Goal: Task Accomplishment & Management: Manage account settings

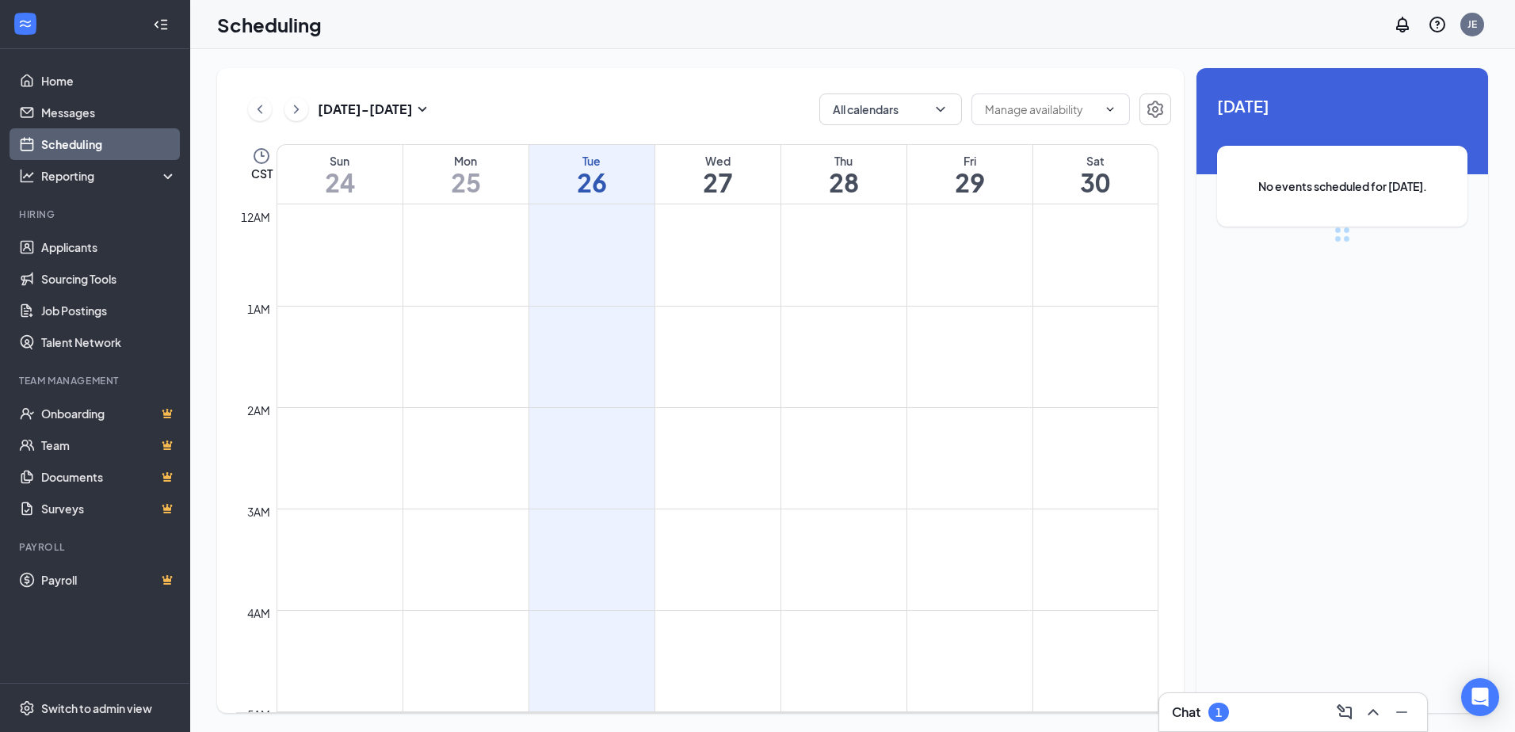
scroll to position [779, 0]
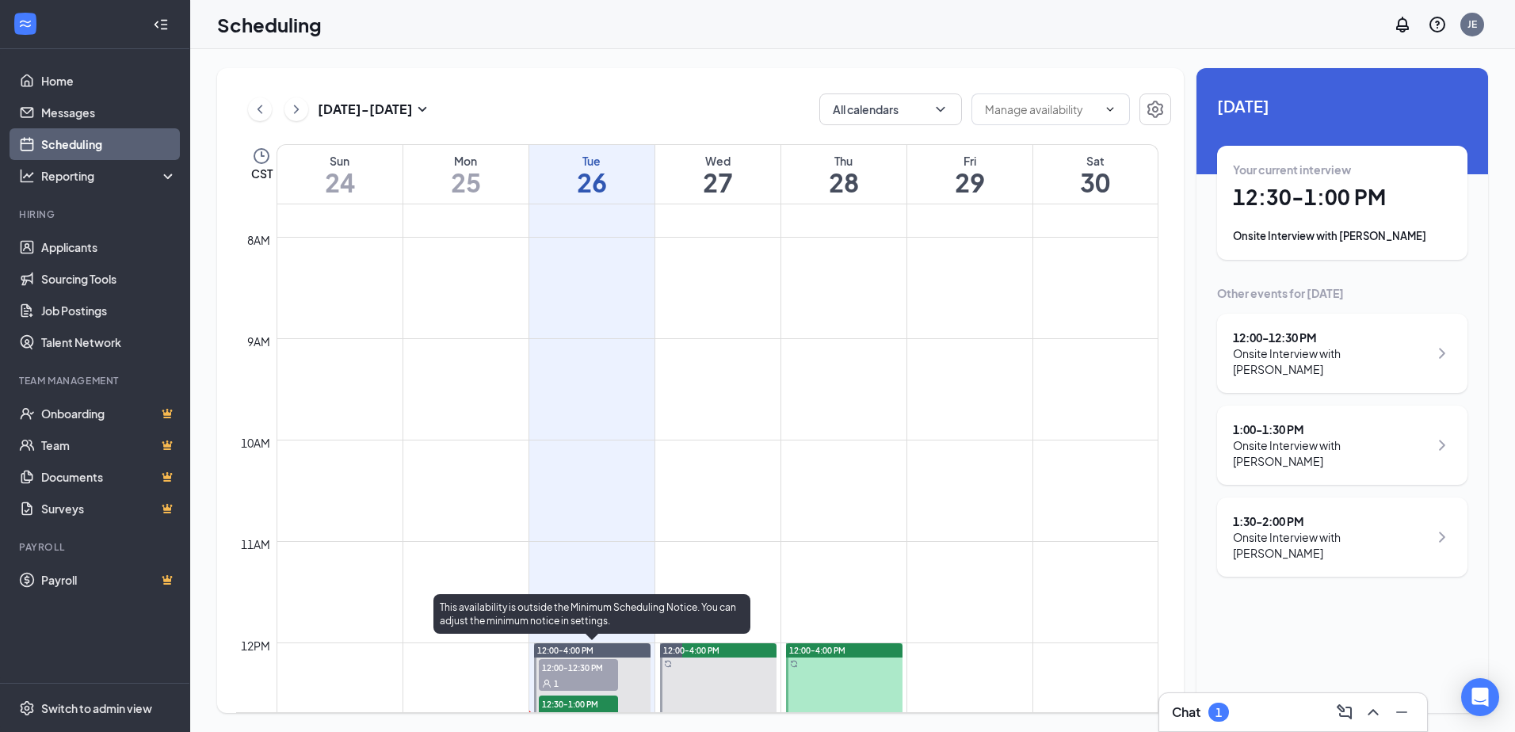
drag, startPoint x: 570, startPoint y: 681, endPoint x: 569, endPoint y: 673, distance: 8.0
click at [570, 677] on div "1" at bounding box center [578, 683] width 79 height 16
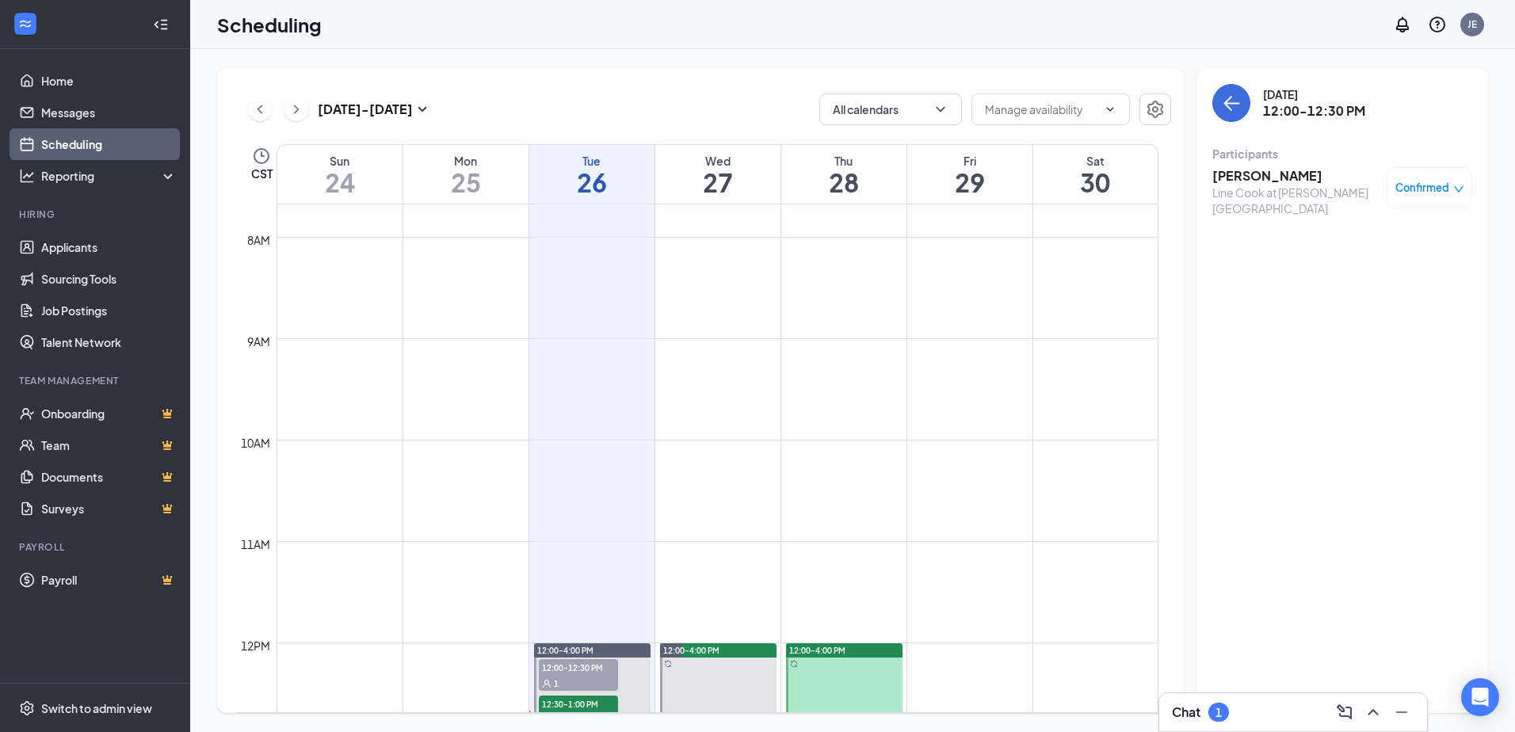
click at [1286, 170] on h3 "[PERSON_NAME]" at bounding box center [1296, 175] width 166 height 17
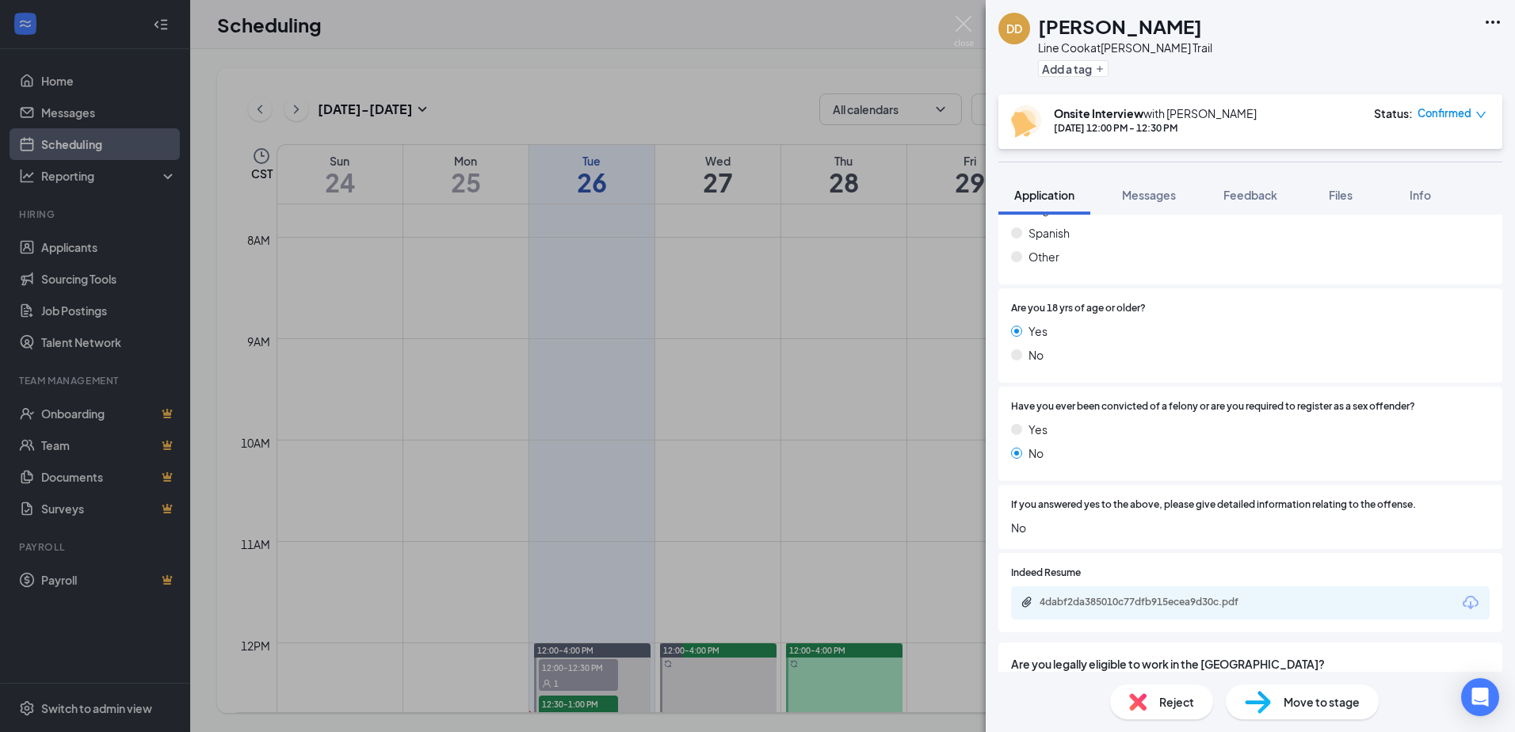
scroll to position [317, 0]
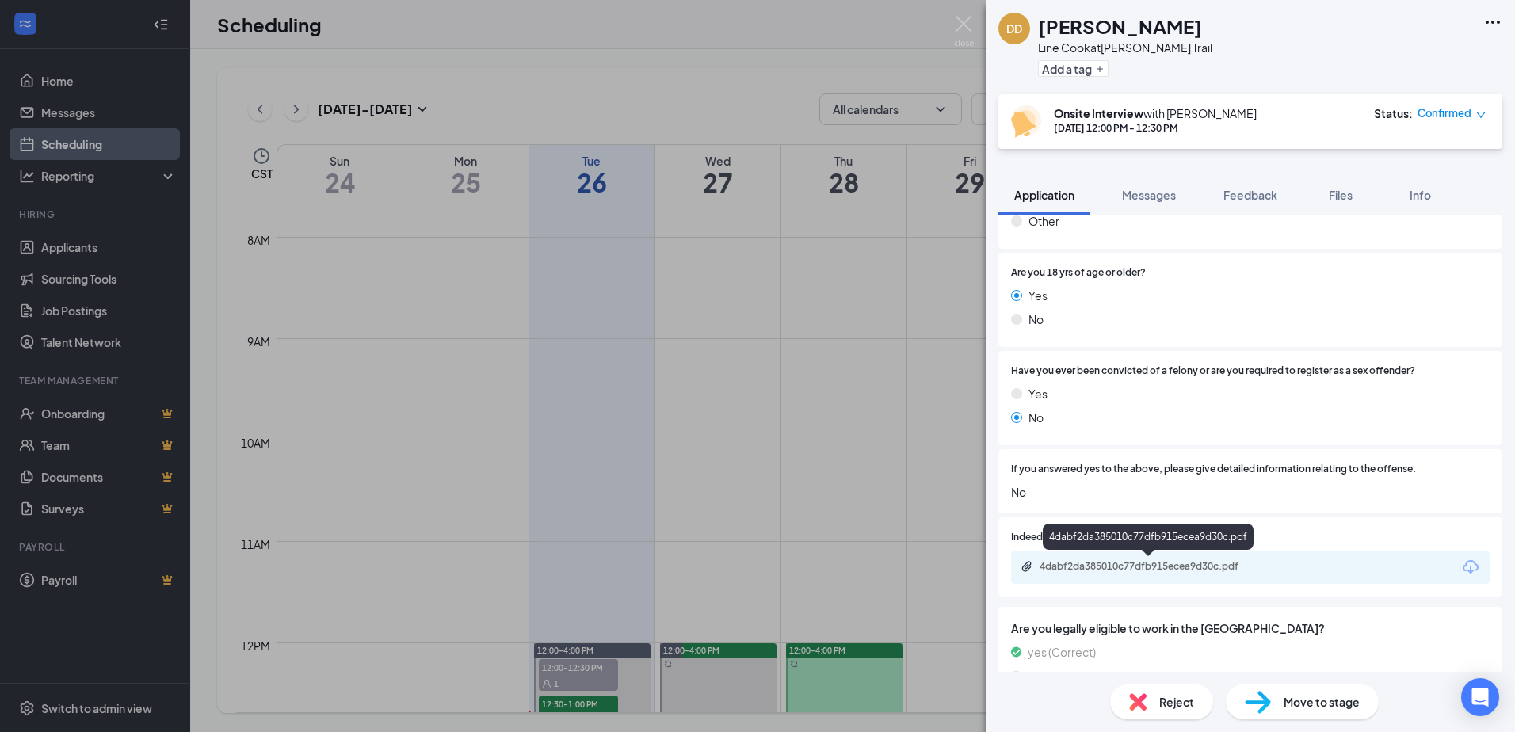
click at [1169, 563] on div "4dabf2da385010c77dfb915ecea9d30c.pdf" at bounding box center [1151, 566] width 222 height 13
click at [976, 25] on div "DD [PERSON_NAME] Line Cook at [PERSON_NAME] Trail Add a tag Onsite Interview wi…" at bounding box center [757, 366] width 1515 height 732
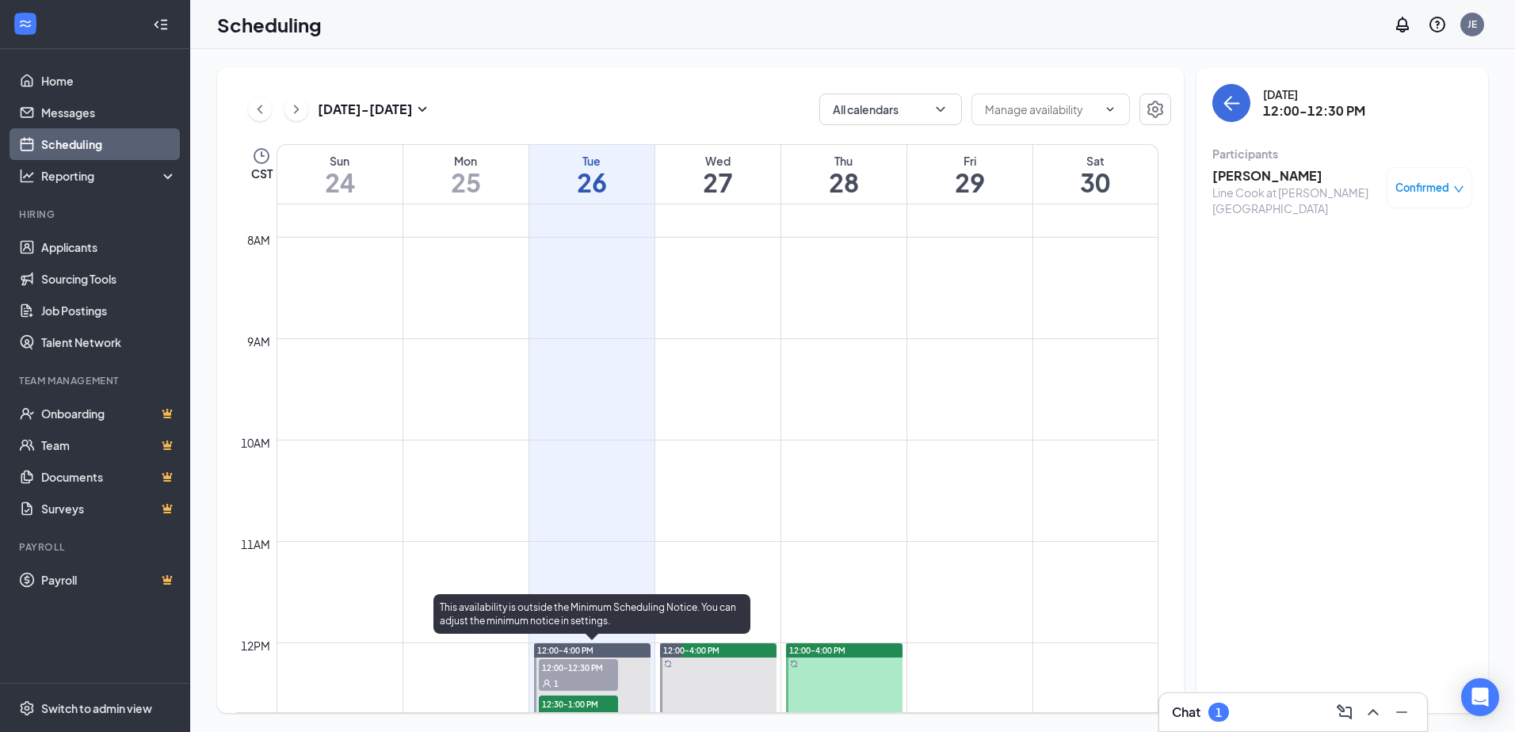
click at [575, 701] on span "12:30-1:00 PM" at bounding box center [578, 704] width 79 height 16
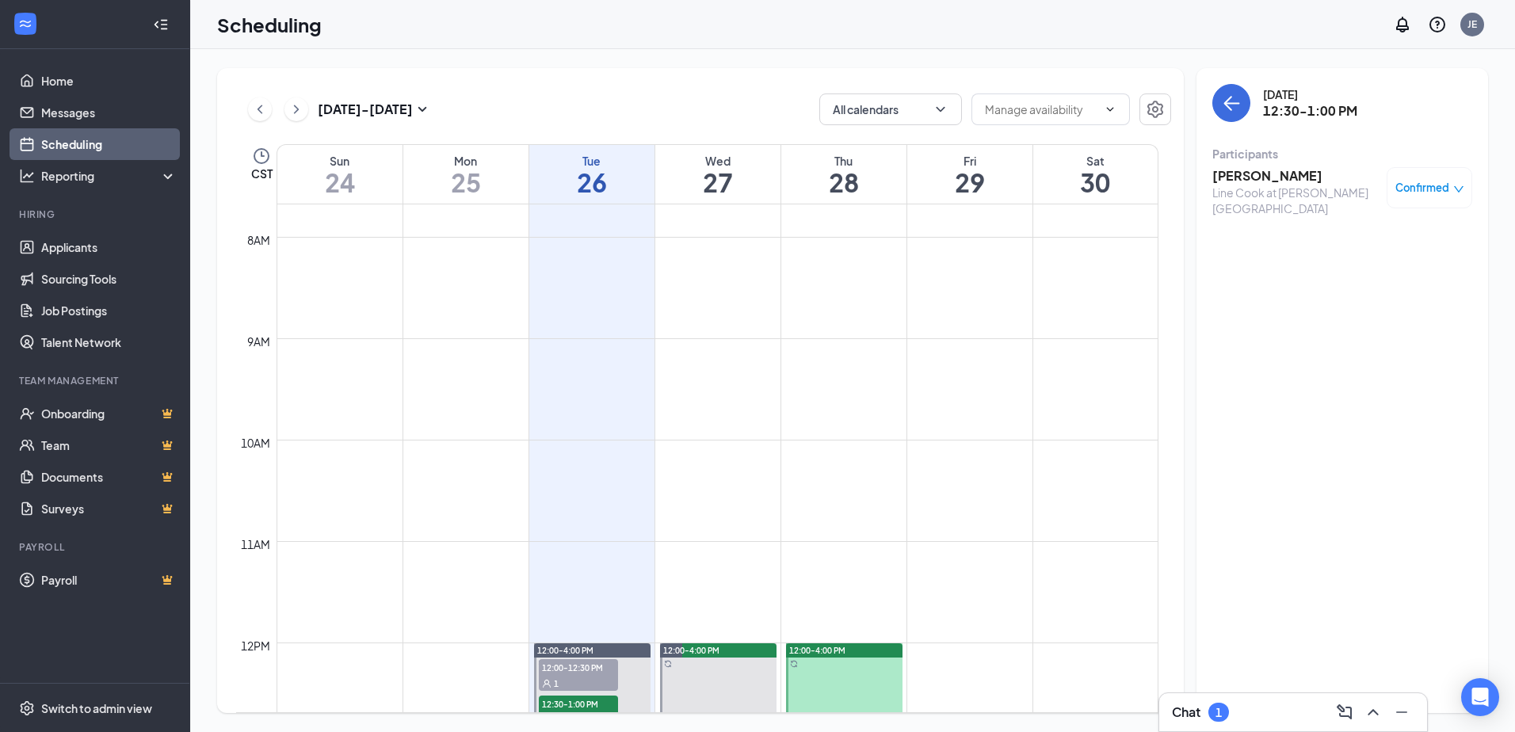
click at [1278, 174] on h3 "[PERSON_NAME]" at bounding box center [1296, 175] width 166 height 17
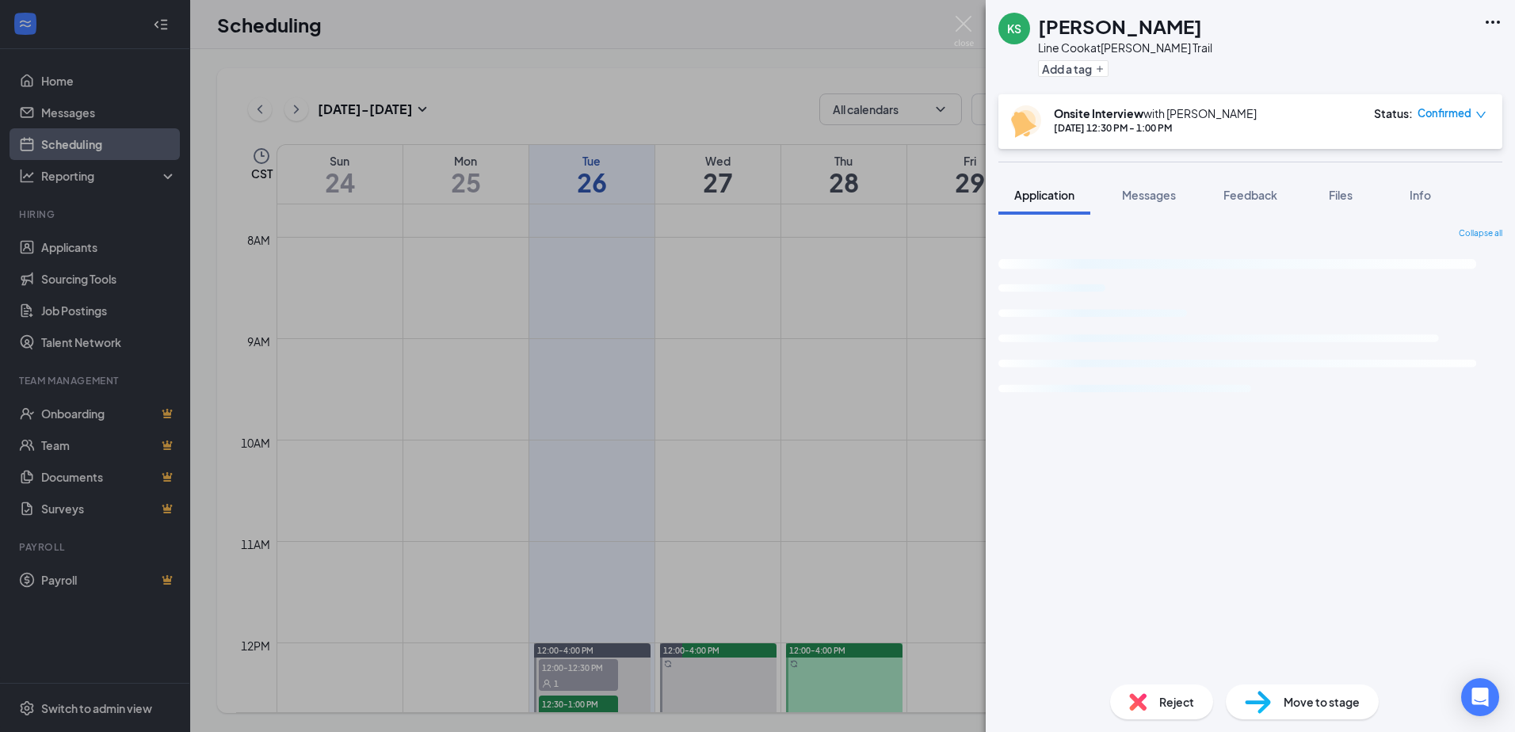
drag, startPoint x: 1182, startPoint y: 327, endPoint x: 1213, endPoint y: 357, distance: 44.3
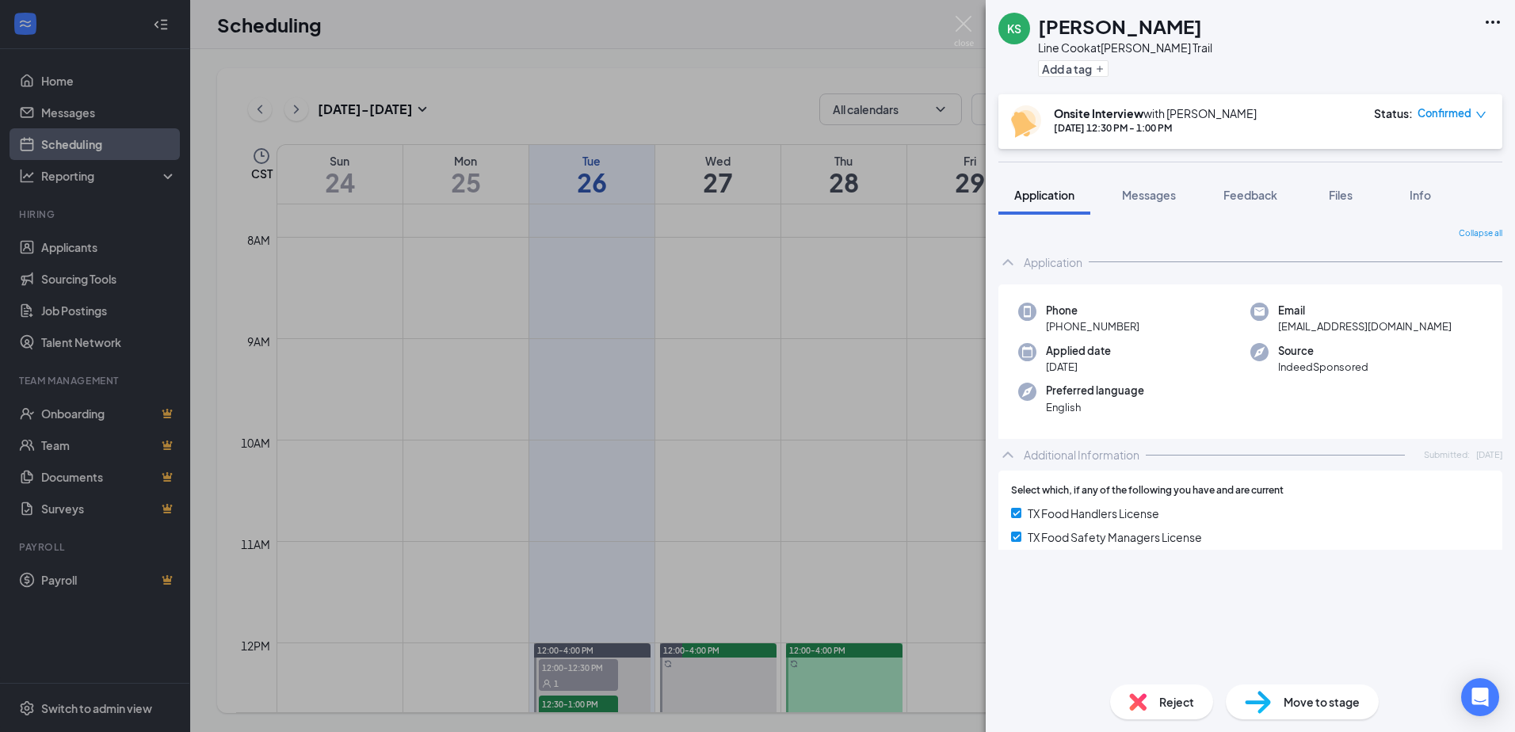
drag, startPoint x: 1213, startPoint y: 357, endPoint x: 1194, endPoint y: 218, distance: 140.9
click at [1193, 218] on div "Collapse all Application Phone [PHONE_NUMBER] Email [EMAIL_ADDRESS][DOMAIN_NAME…" at bounding box center [1250, 443] width 529 height 457
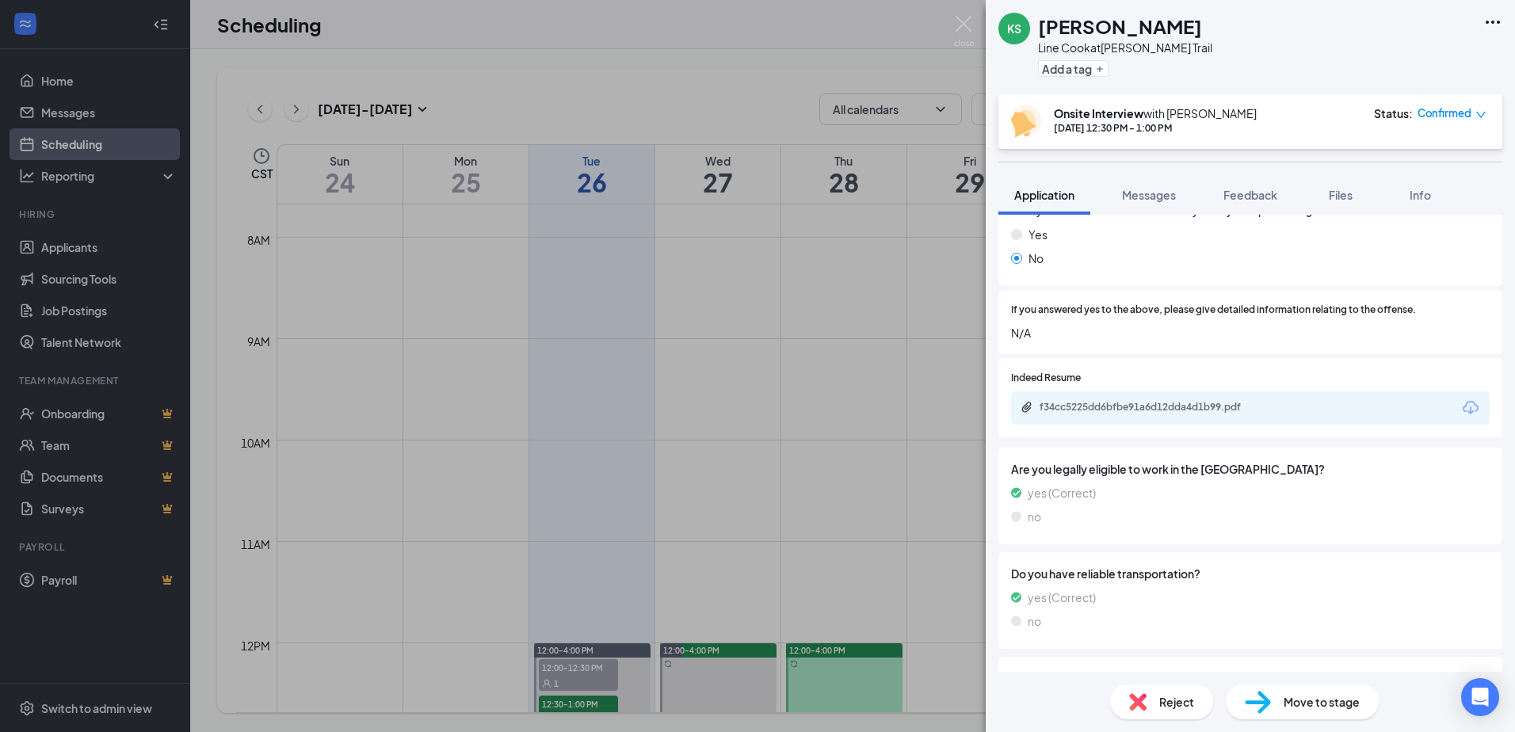
scroll to position [476, 0]
click at [1159, 406] on div "f34cc5225dd6bfbe91a6d12dda4d1b99.pdf" at bounding box center [1151, 408] width 222 height 13
click at [963, 25] on img at bounding box center [964, 31] width 20 height 31
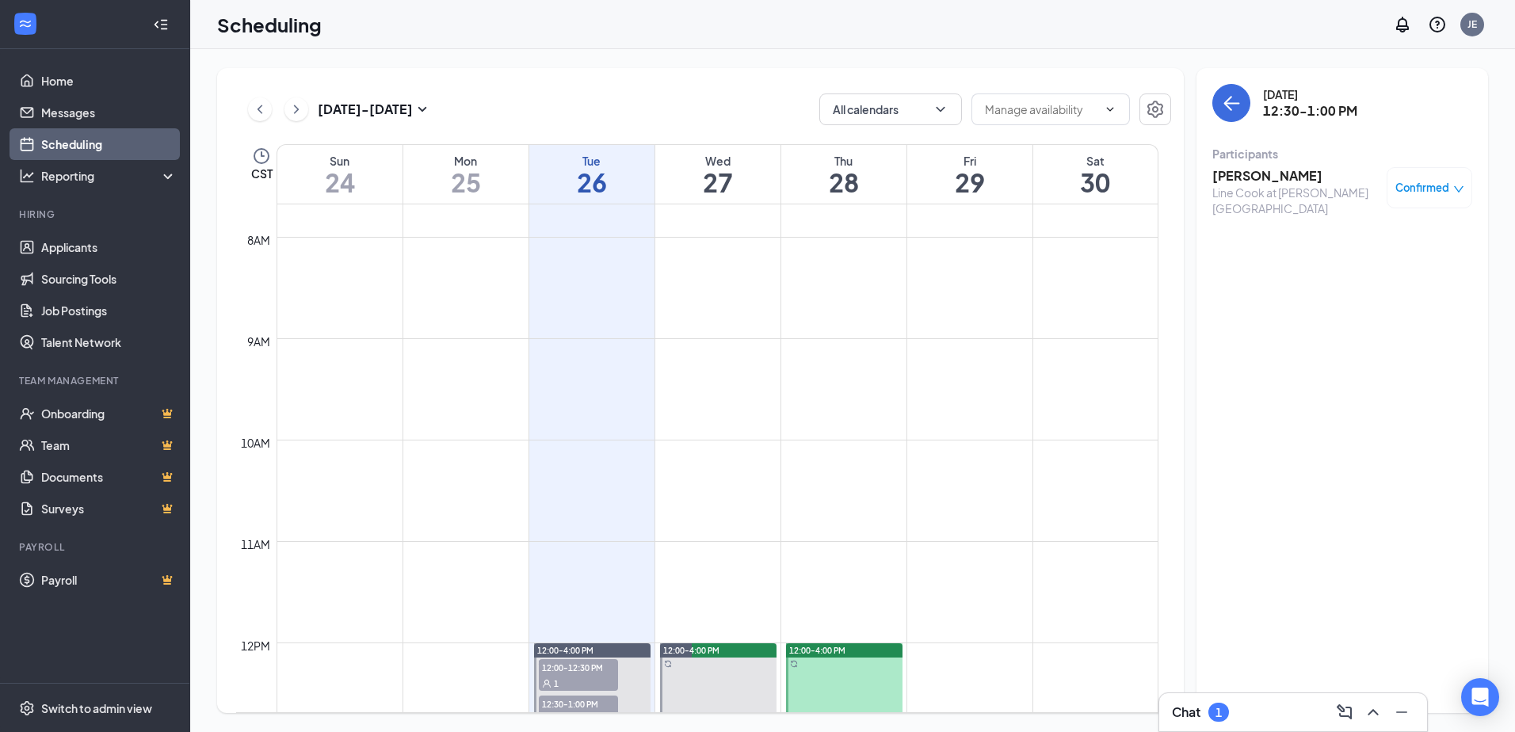
drag, startPoint x: 421, startPoint y: 684, endPoint x: 439, endPoint y: 672, distance: 21.8
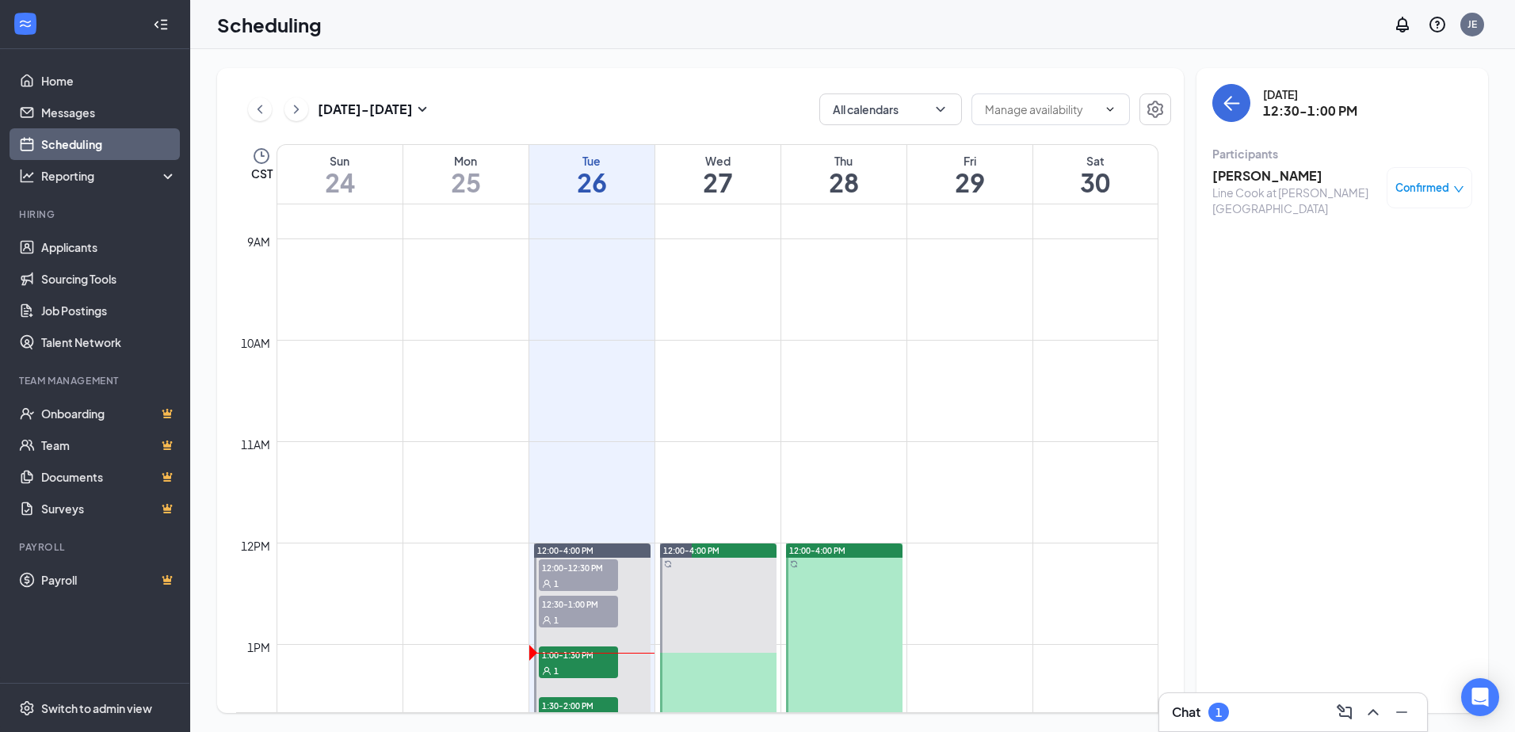
scroll to position [1017, 0]
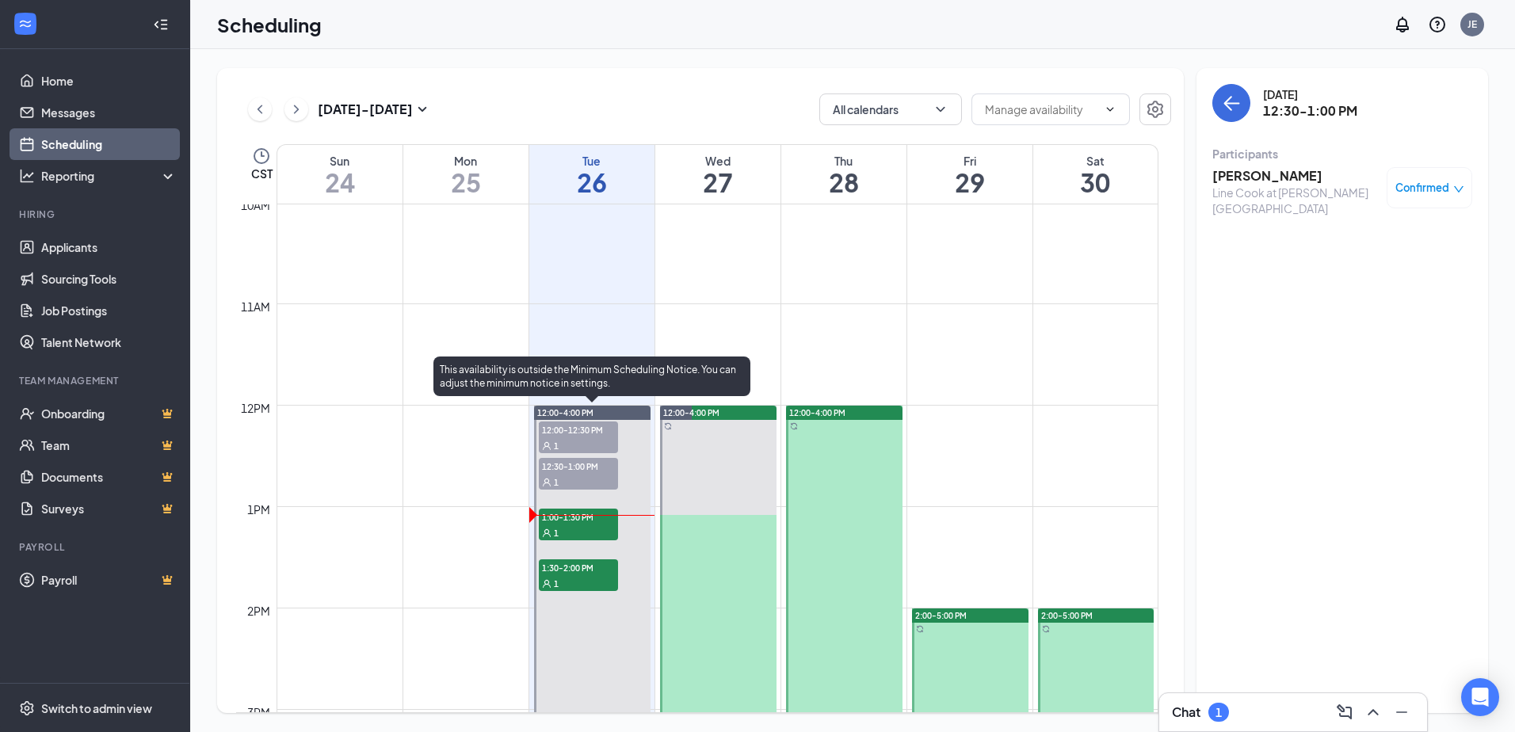
click at [552, 519] on span "1:00-1:30 PM" at bounding box center [578, 517] width 79 height 16
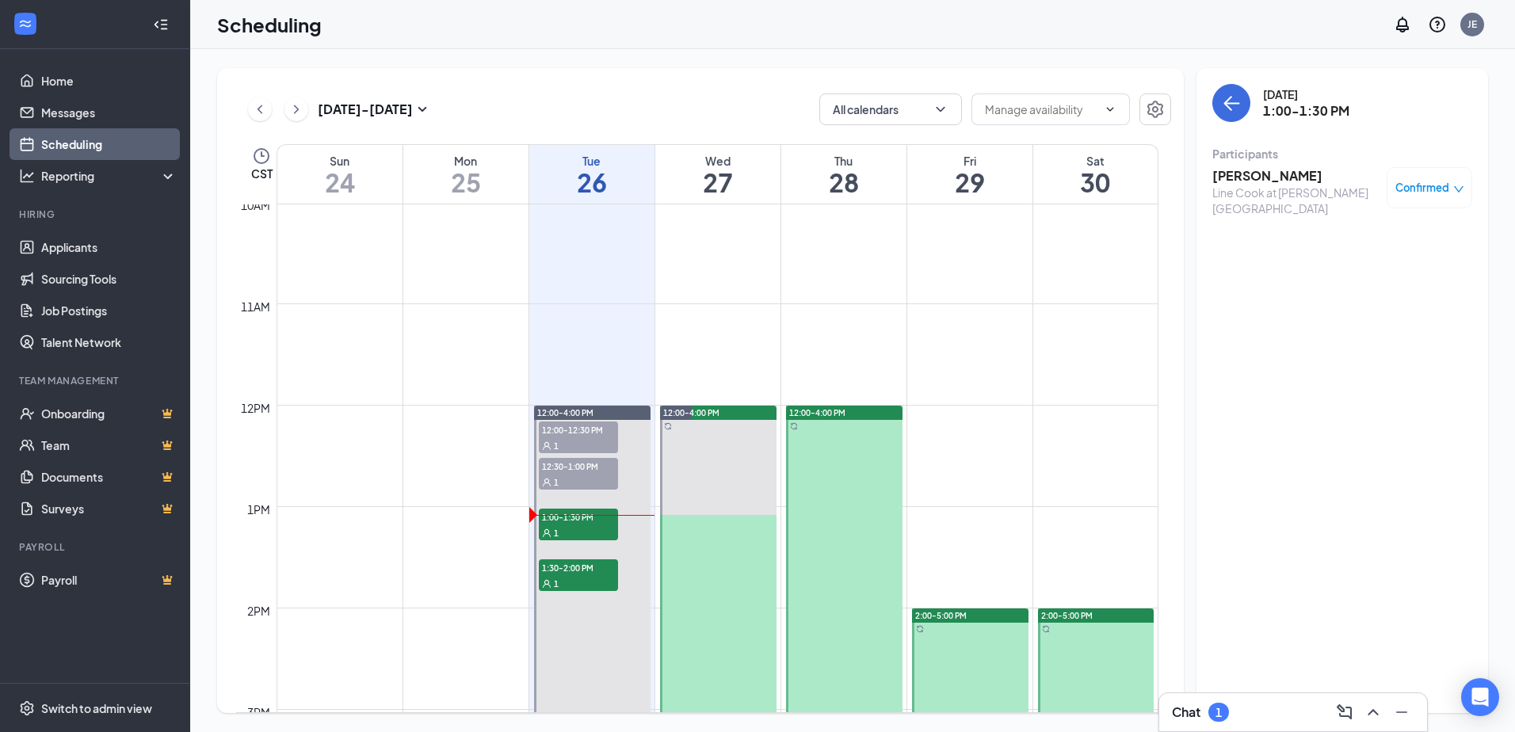
click at [1246, 177] on h3 "[PERSON_NAME]" at bounding box center [1296, 175] width 166 height 17
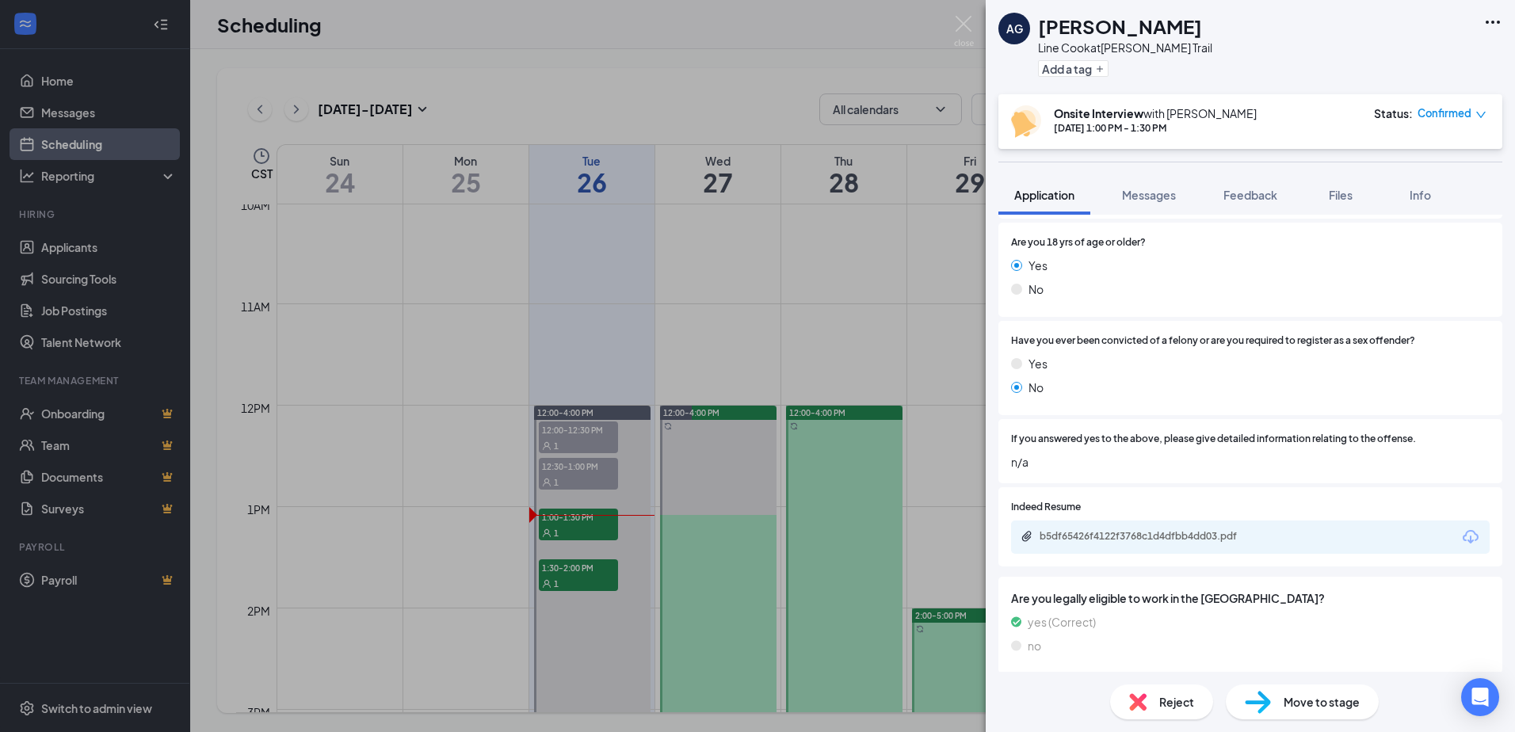
scroll to position [396, 0]
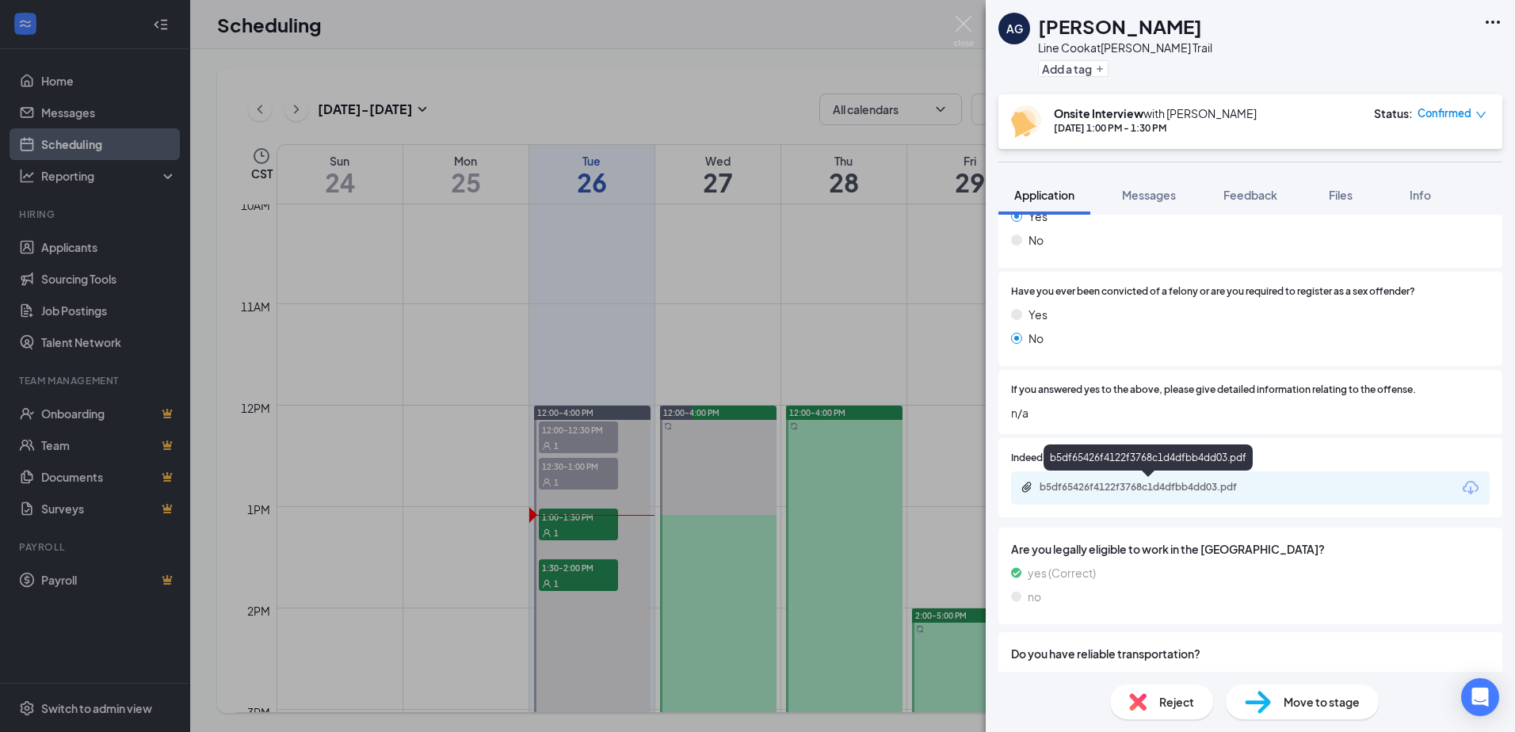
click at [1137, 485] on div "b5df65426f4122f3768c1d4dfbb4dd03.pdf" at bounding box center [1151, 487] width 222 height 13
